Goal: Information Seeking & Learning: Learn about a topic

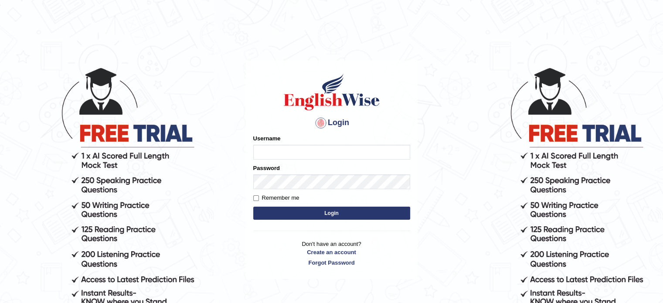
type input "Muhammadshahrukhamjad"
click at [290, 212] on button "Login" at bounding box center [331, 213] width 157 height 13
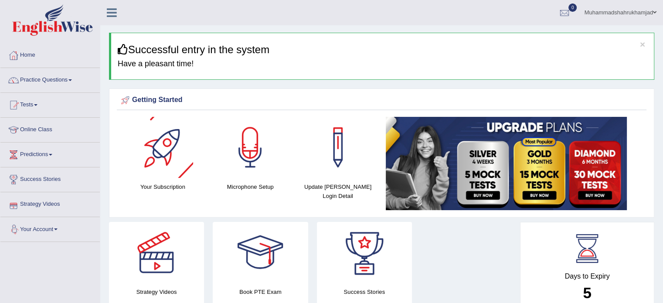
scroll to position [204, 0]
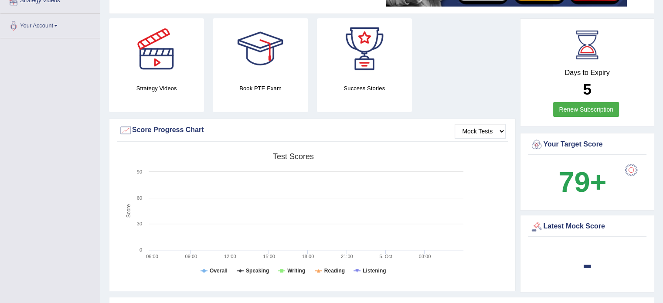
click at [592, 110] on link "Renew Subscription" at bounding box center [587, 109] width 66 height 15
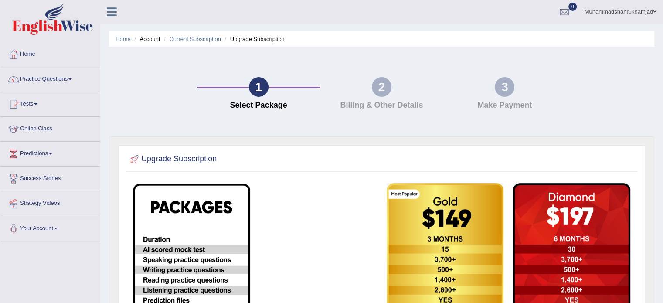
scroll to position [0, 0]
click at [382, 89] on div "2" at bounding box center [382, 88] width 20 height 20
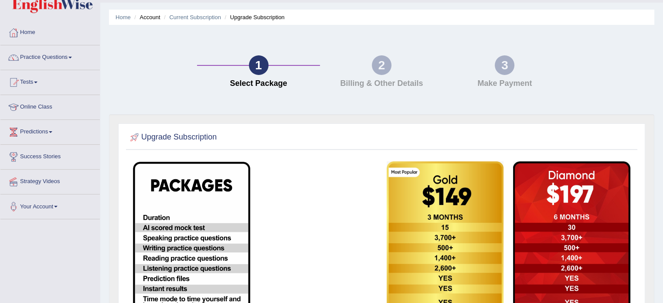
scroll to position [22, 0]
click at [51, 57] on link "Practice Questions" at bounding box center [49, 57] width 99 height 22
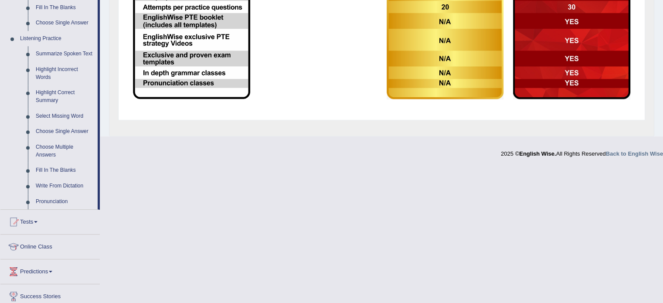
scroll to position [349, 0]
click at [50, 171] on link "Fill In The Blanks" at bounding box center [65, 171] width 66 height 16
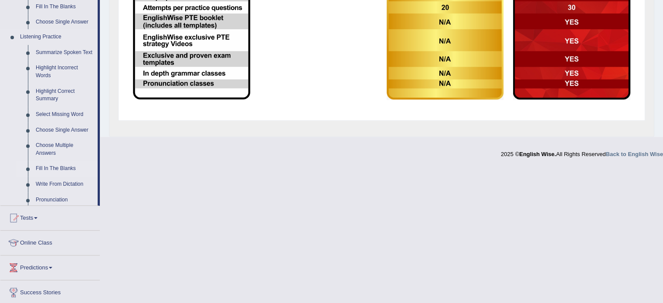
scroll to position [212, 0]
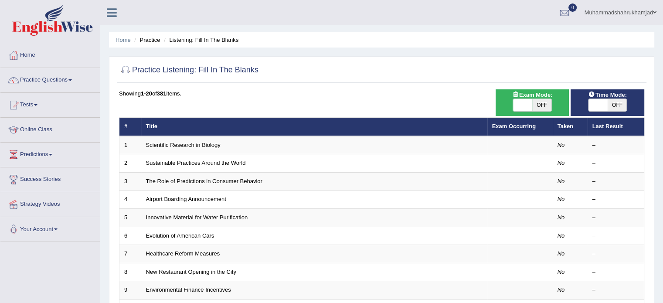
click at [533, 103] on span "OFF" at bounding box center [542, 105] width 19 height 12
checkbox input "true"
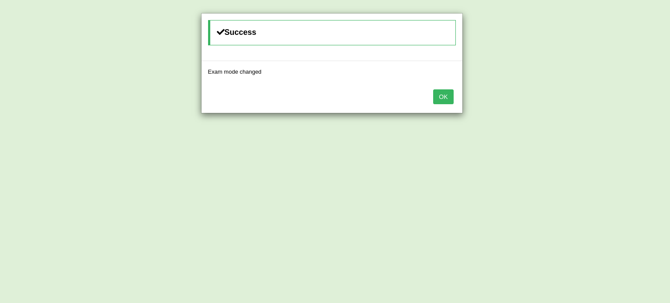
click at [452, 96] on button "OK" at bounding box center [443, 96] width 20 height 15
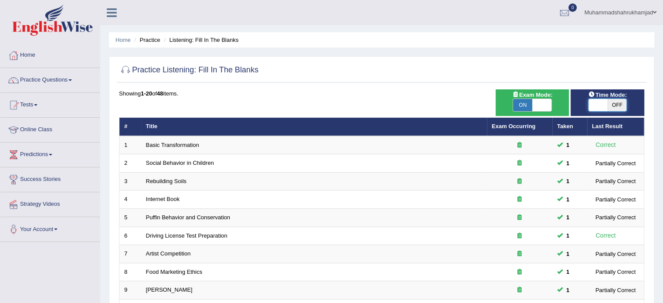
click at [605, 105] on span at bounding box center [598, 105] width 19 height 12
checkbox input "true"
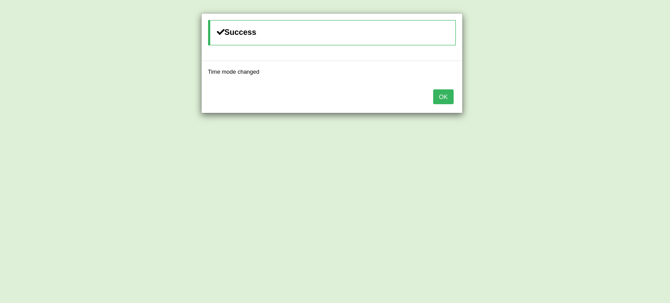
click at [444, 96] on button "OK" at bounding box center [443, 96] width 20 height 15
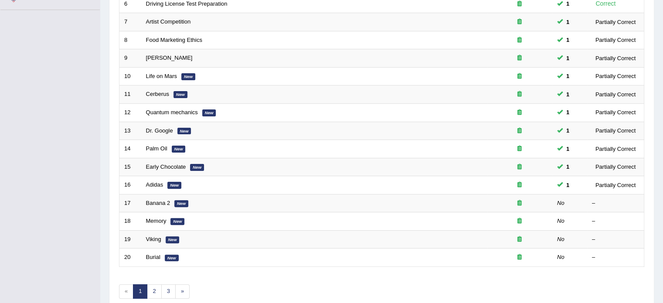
scroll to position [235, 0]
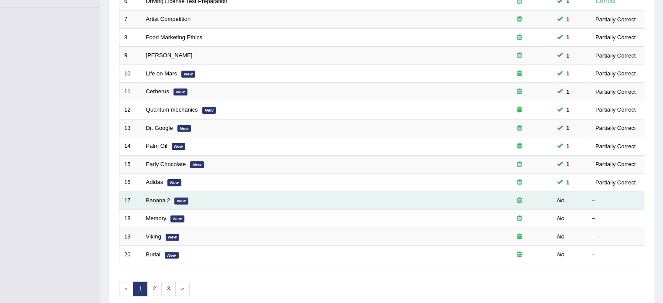
click at [158, 197] on link "Banana 2" at bounding box center [158, 200] width 24 height 7
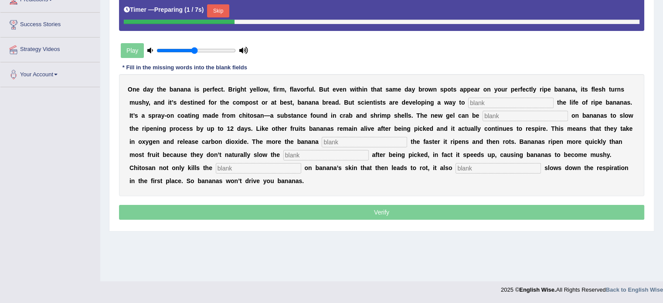
scroll to position [154, 0]
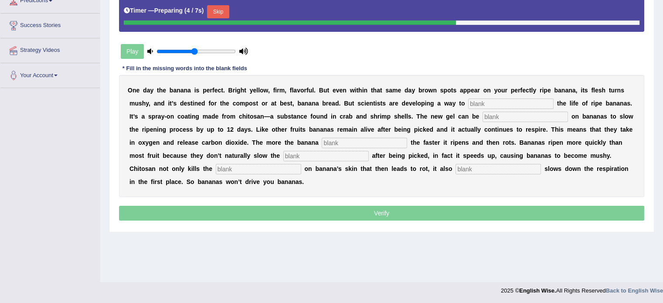
click at [482, 102] on input "text" at bounding box center [512, 104] width 86 height 10
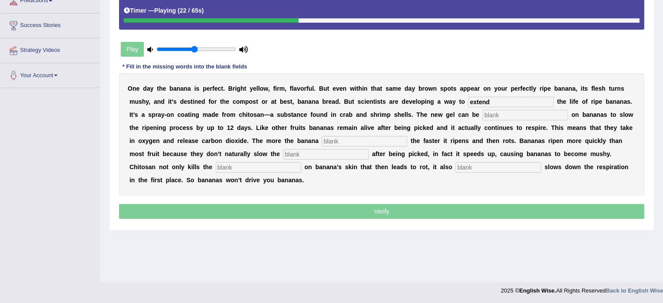
type input "extend"
click at [506, 115] on input "text" at bounding box center [526, 115] width 86 height 10
type input "spread"
click at [364, 138] on input "text" at bounding box center [365, 141] width 86 height 10
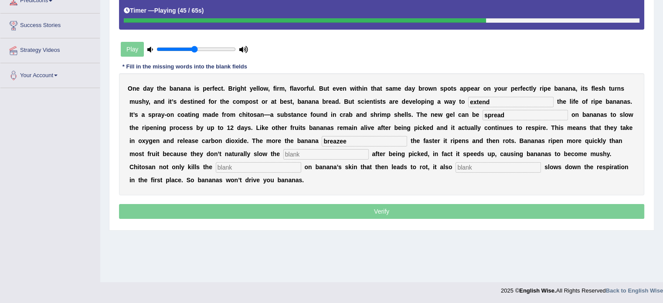
type input "breazee"
click at [331, 151] on input "text" at bounding box center [327, 154] width 86 height 10
type input "resporation"
click at [269, 164] on input "text" at bounding box center [259, 167] width 86 height 10
type input "bacteria"
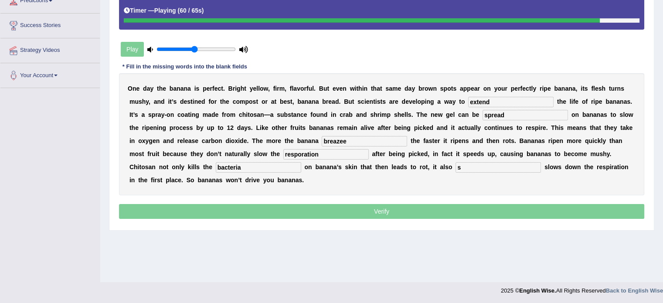
click at [489, 168] on input "s" at bounding box center [499, 167] width 86 height 10
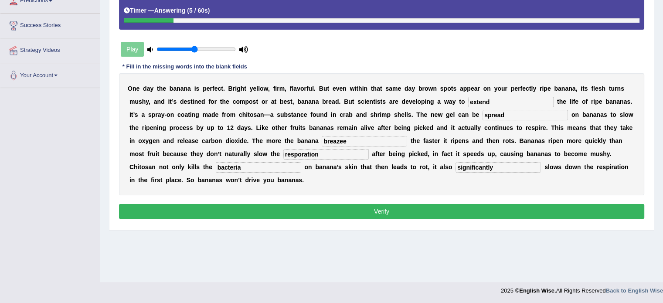
type input "significantly"
click at [357, 139] on input "breazee" at bounding box center [365, 141] width 86 height 10
type input "breaze"
click at [330, 154] on input "resporation" at bounding box center [327, 154] width 86 height 10
type input "r"
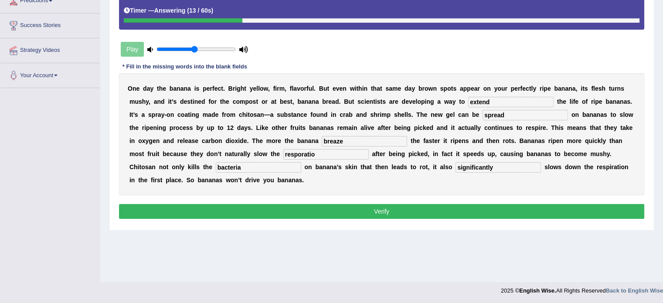
type input "resporation"
click at [264, 169] on input "bacteria" at bounding box center [259, 167] width 86 height 10
type input "b"
type input "bacteria"
click at [375, 211] on button "Verify" at bounding box center [382, 211] width 526 height 15
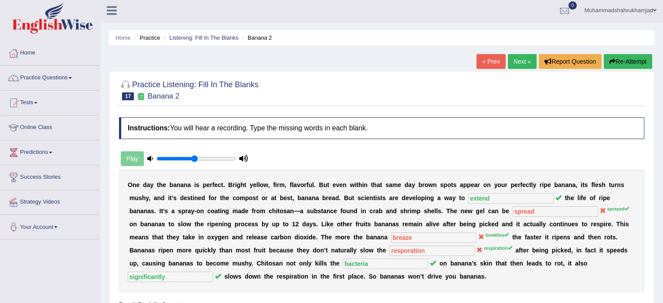
scroll to position [2, 0]
click at [519, 58] on link "Next »" at bounding box center [522, 62] width 29 height 15
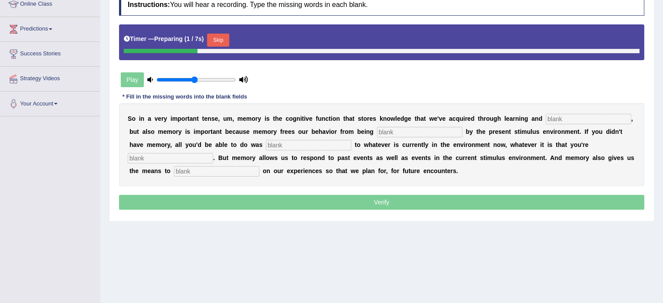
scroll to position [155, 0]
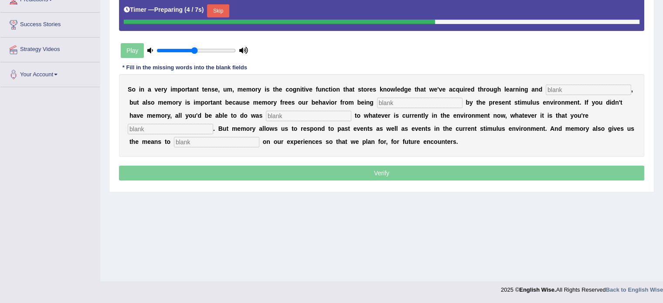
click at [562, 86] on input "text" at bounding box center [589, 90] width 86 height 10
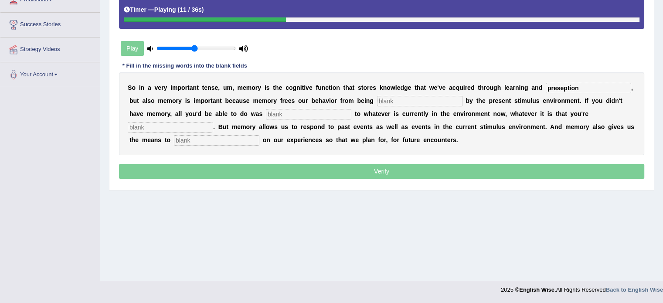
type input "preseption"
click at [438, 96] on input "text" at bounding box center [420, 101] width 86 height 10
type input "controlled"
click at [333, 114] on input "text" at bounding box center [309, 114] width 86 height 10
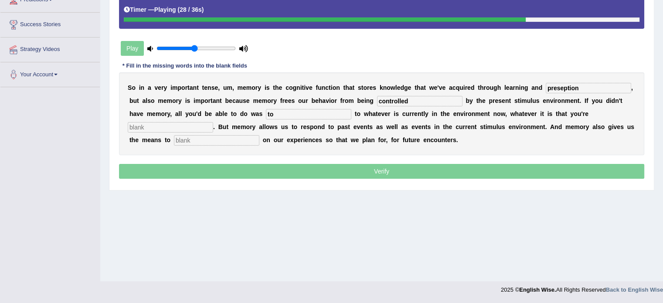
type input "to"
click at [231, 139] on input "text" at bounding box center [217, 140] width 86 height 10
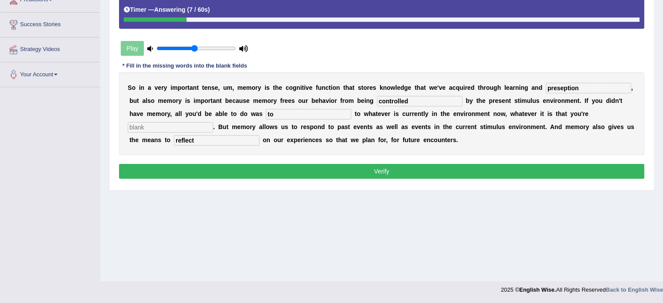
type input "reflect"
click at [589, 85] on input "preseption" at bounding box center [589, 88] width 86 height 10
type input "p"
type input "perception"
click at [281, 111] on input "to" at bounding box center [309, 114] width 86 height 10
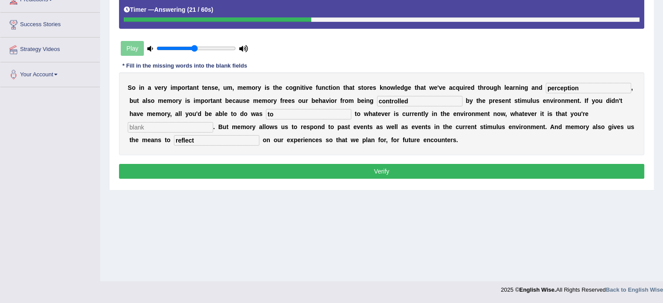
type input "t"
click at [301, 164] on button "Verify" at bounding box center [382, 171] width 526 height 15
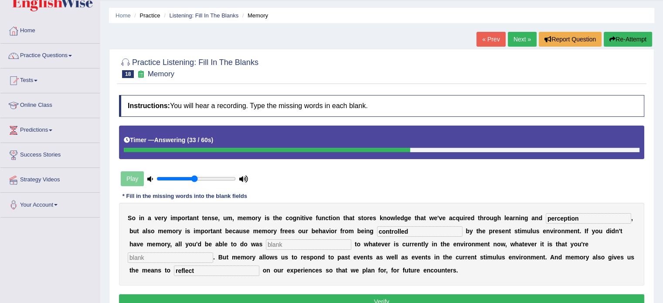
scroll to position [24, 0]
click at [620, 33] on button "Re-Attempt" at bounding box center [628, 39] width 48 height 15
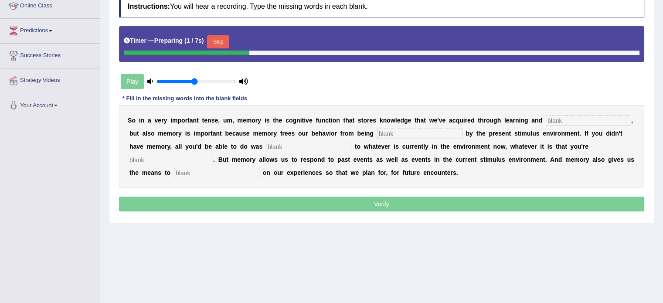
scroll to position [124, 0]
click at [560, 122] on input "text" at bounding box center [589, 121] width 86 height 10
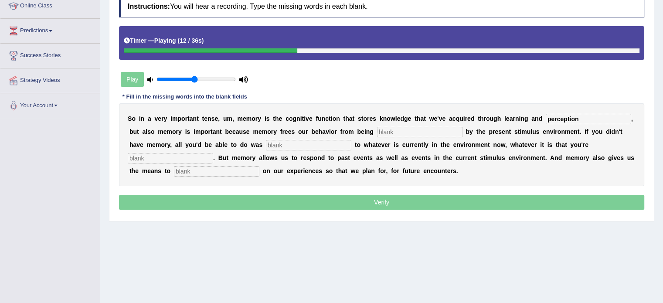
type input "perception"
click at [434, 127] on input "text" at bounding box center [420, 132] width 86 height 10
type input "controlled"
click at [305, 141] on input "text" at bounding box center [309, 145] width 86 height 10
type input "react"
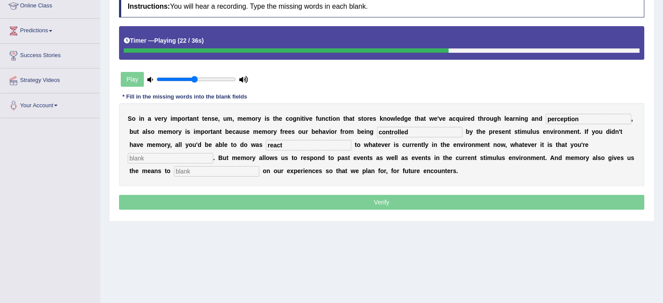
click at [183, 157] on input "text" at bounding box center [171, 158] width 86 height 10
type input "experiencing"
click at [198, 171] on input "text" at bounding box center [217, 171] width 86 height 10
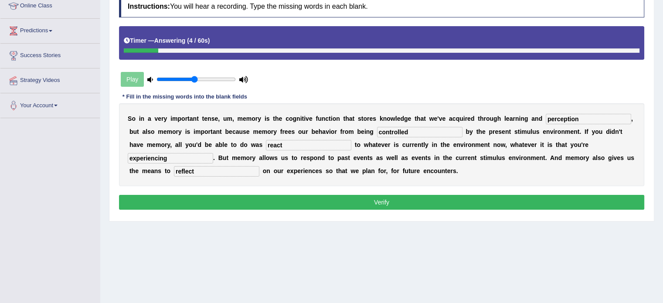
type input "reflect"
click at [305, 142] on input "react" at bounding box center [309, 145] width 86 height 10
type input "r"
type input "react"
click at [174, 159] on input "experiencing" at bounding box center [171, 158] width 86 height 10
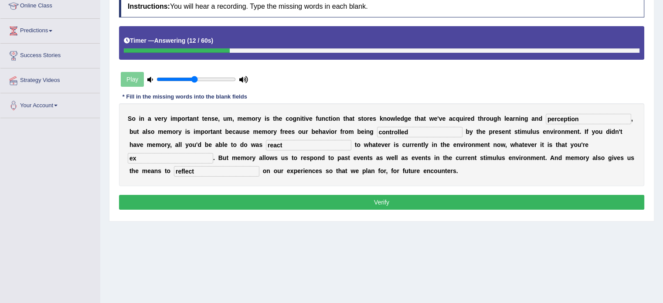
type input "e"
type input "experiencing"
click at [279, 204] on button "Verify" at bounding box center [382, 202] width 526 height 15
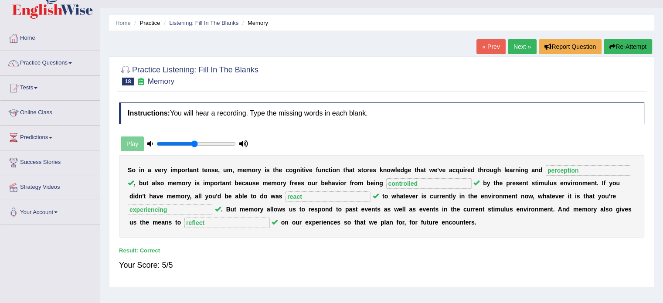
scroll to position [0, 0]
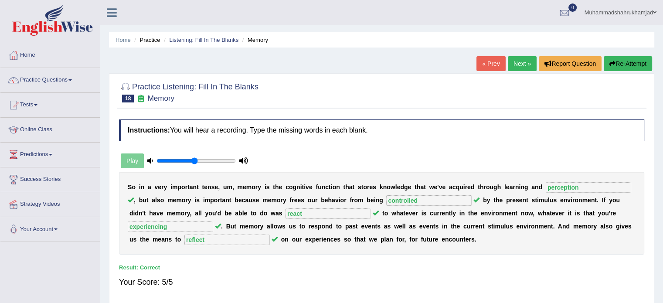
click at [514, 62] on link "Next »" at bounding box center [522, 63] width 29 height 15
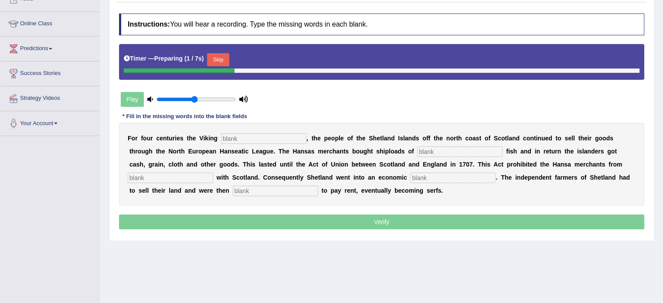
scroll to position [108, 0]
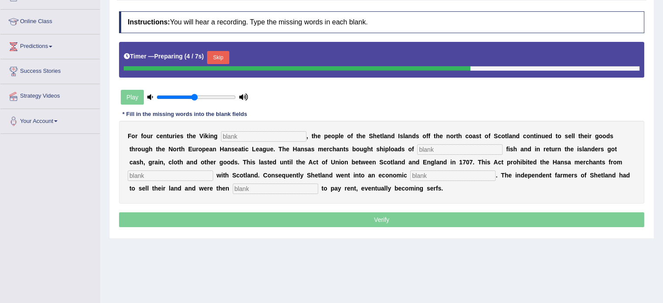
click at [260, 136] on input "text" at bounding box center [264, 136] width 86 height 10
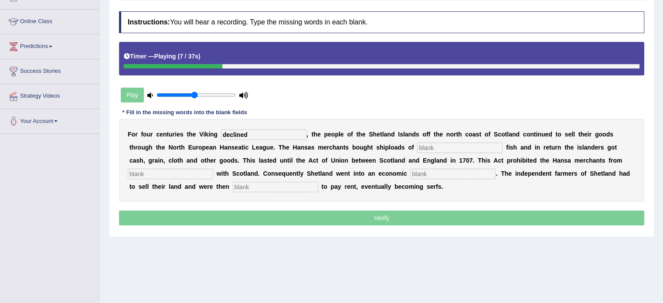
type input "declined"
click at [438, 144] on input "text" at bounding box center [460, 148] width 86 height 10
type input "salted"
click at [201, 174] on input "text" at bounding box center [171, 174] width 86 height 10
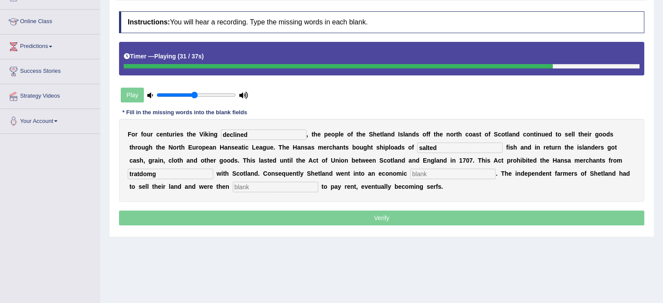
type input "tratdomg"
click at [441, 173] on input "text" at bounding box center [453, 174] width 86 height 10
type input "deprection"
click at [269, 185] on input "text" at bounding box center [276, 187] width 86 height 10
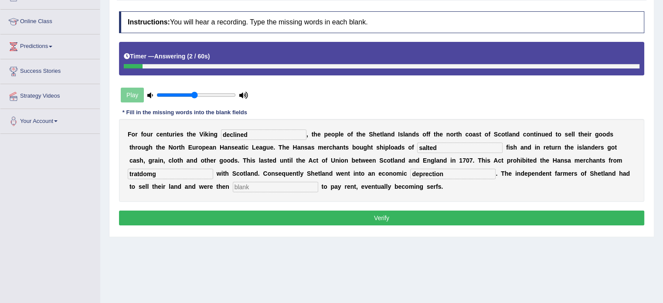
click at [189, 171] on input "tratdomg" at bounding box center [171, 174] width 86 height 10
type input "t"
type input "trading"
click at [452, 172] on input "deprection" at bounding box center [453, 174] width 86 height 10
type input "d"
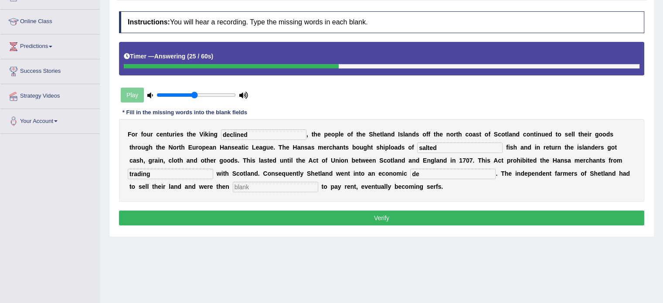
type input "d"
type input "depreciating"
click at [258, 183] on input "text" at bounding box center [276, 187] width 86 height 10
type input "able"
click at [348, 211] on button "Verify" at bounding box center [382, 218] width 526 height 15
